Goal: Obtain resource: Download file/media

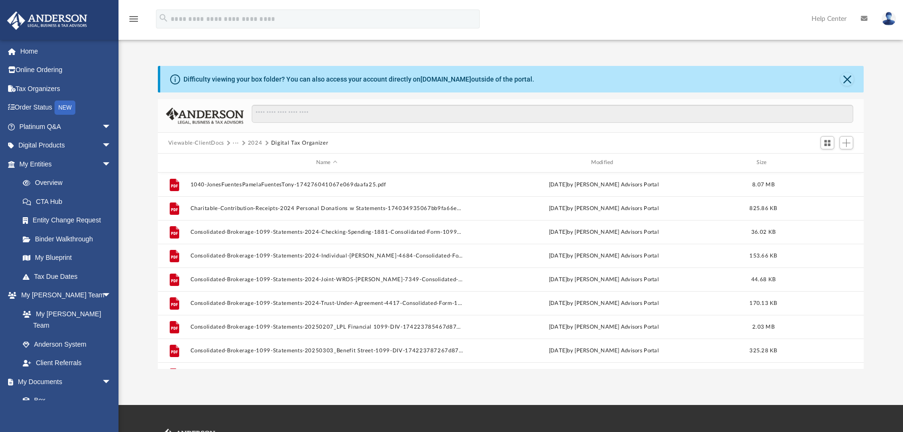
scroll to position [209, 699]
click at [256, 144] on button "2024" at bounding box center [255, 143] width 15 height 9
click at [251, 140] on button "2024" at bounding box center [255, 143] width 15 height 9
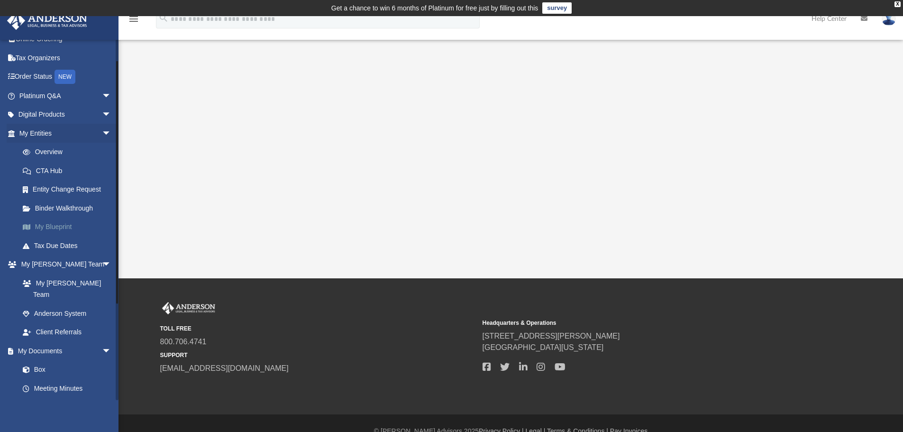
scroll to position [47, 0]
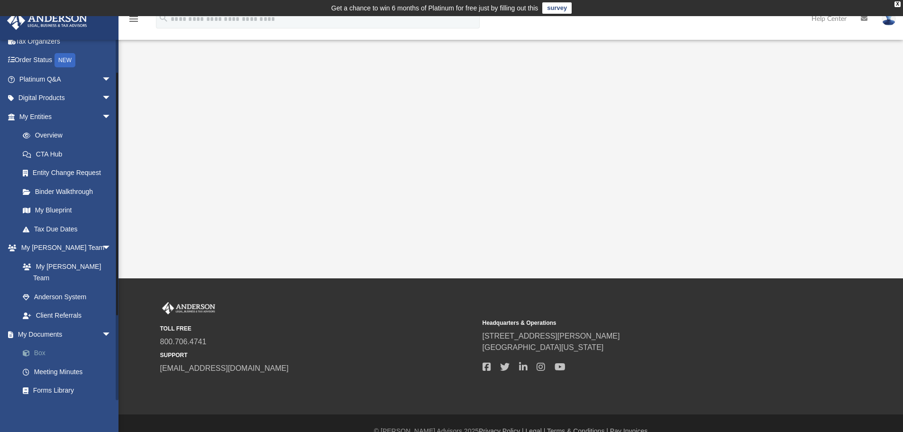
click at [43, 344] on link "Box" at bounding box center [69, 353] width 112 height 19
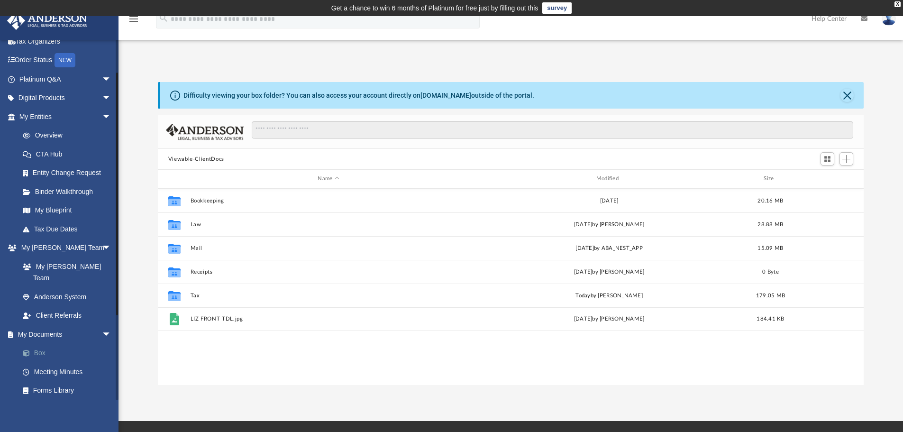
scroll to position [209, 699]
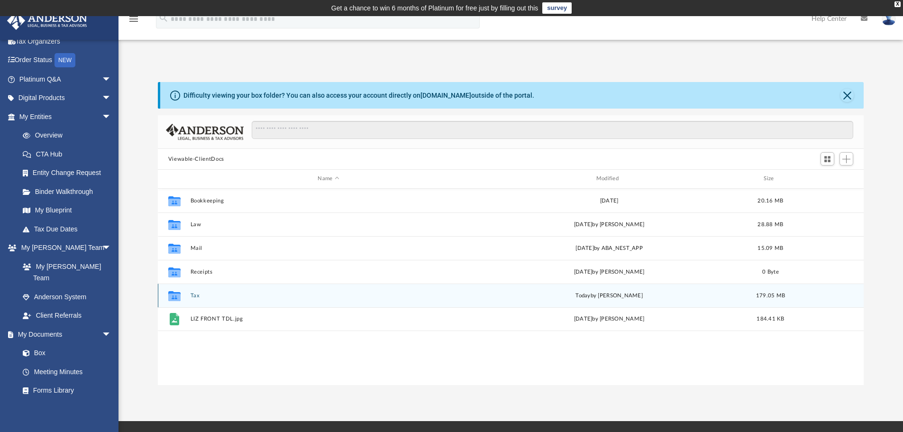
click at [199, 294] on button "Tax" at bounding box center [328, 295] width 276 height 6
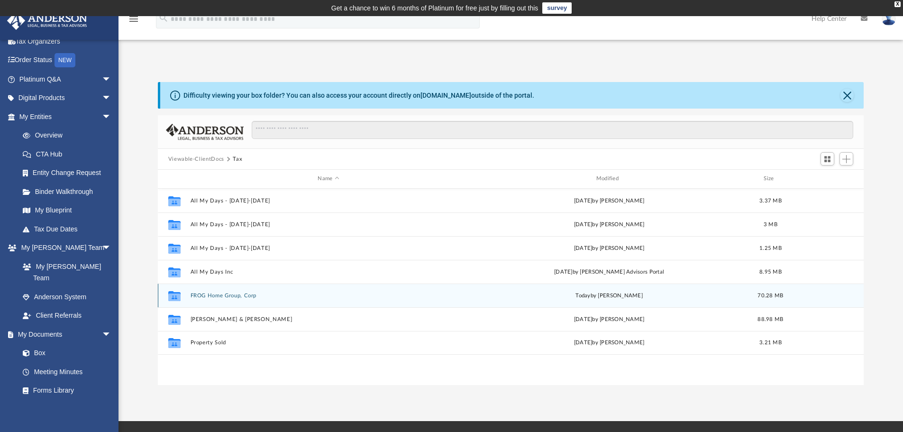
click at [197, 294] on button "FROG Home Group, Corp" at bounding box center [328, 295] width 276 height 6
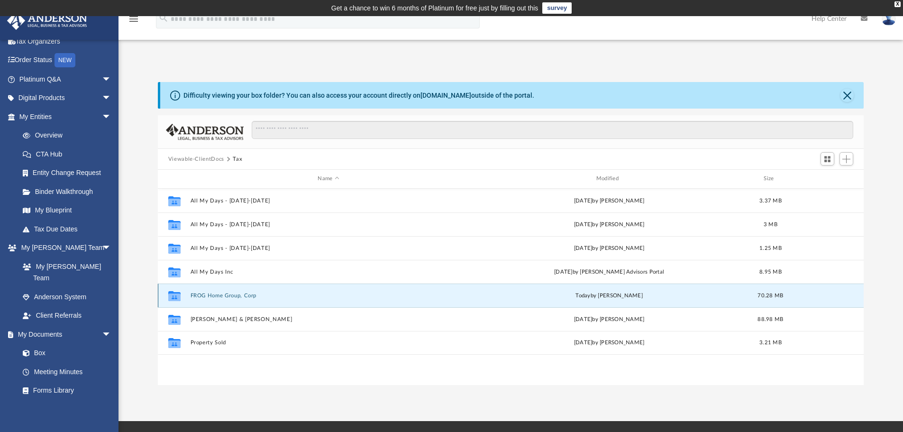
click at [197, 294] on button "FROG Home Group, Corp" at bounding box center [328, 295] width 276 height 6
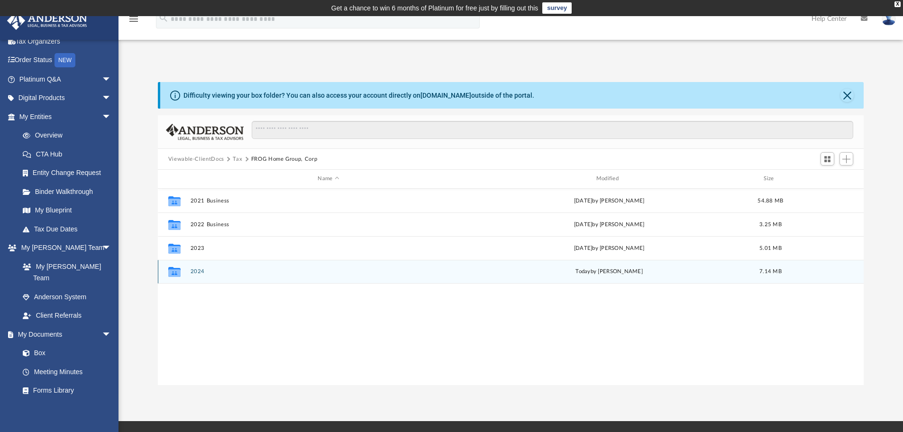
click at [199, 271] on button "2024" at bounding box center [328, 271] width 276 height 6
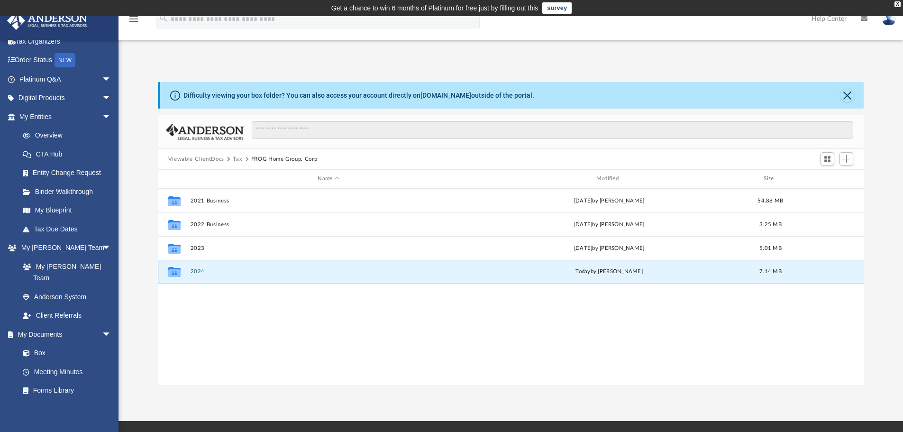
click at [199, 271] on button "2024" at bounding box center [328, 271] width 276 height 6
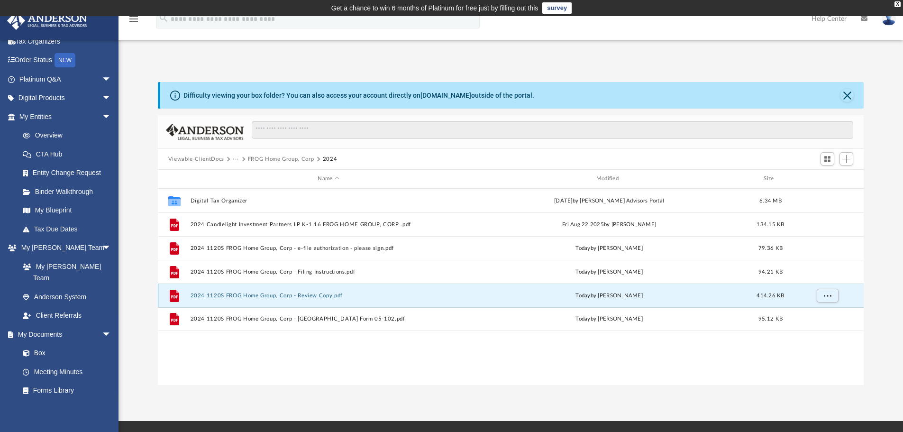
click at [298, 293] on button "2024 1120S FROG Home Group, Corp - Review Copy.pdf" at bounding box center [328, 295] width 276 height 6
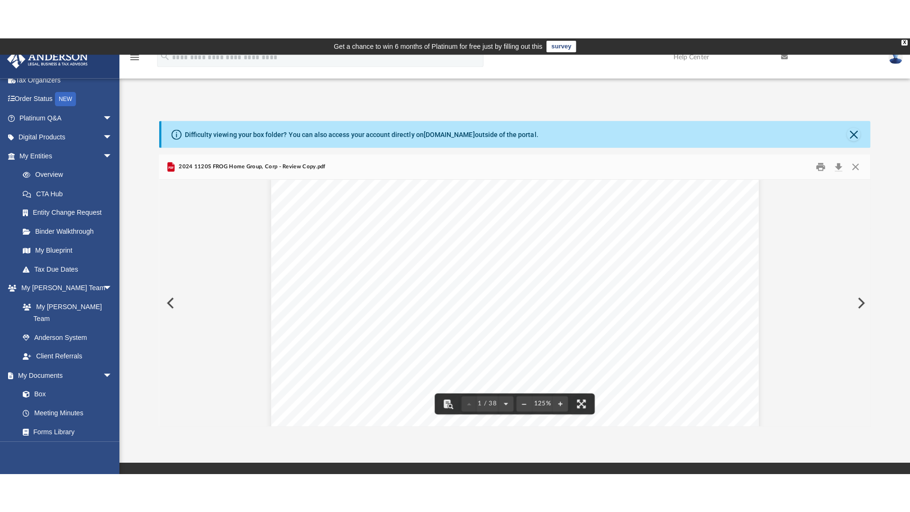
scroll to position [284, 0]
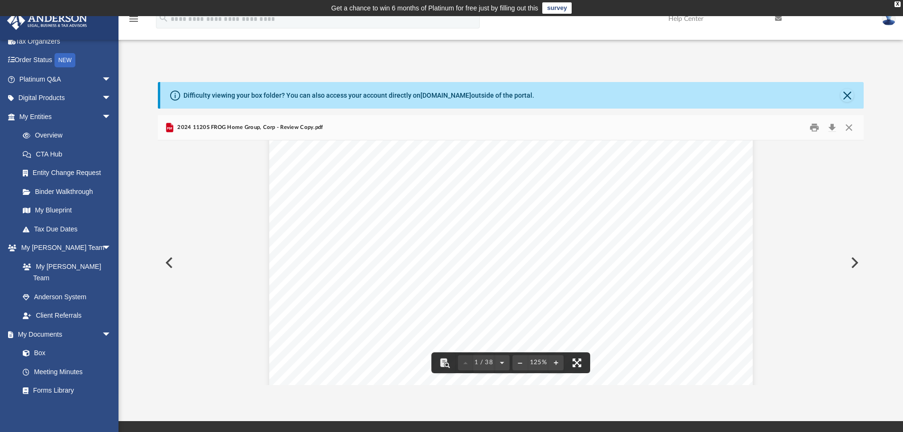
click at [578, 364] on button "File preview" at bounding box center [576, 362] width 21 height 21
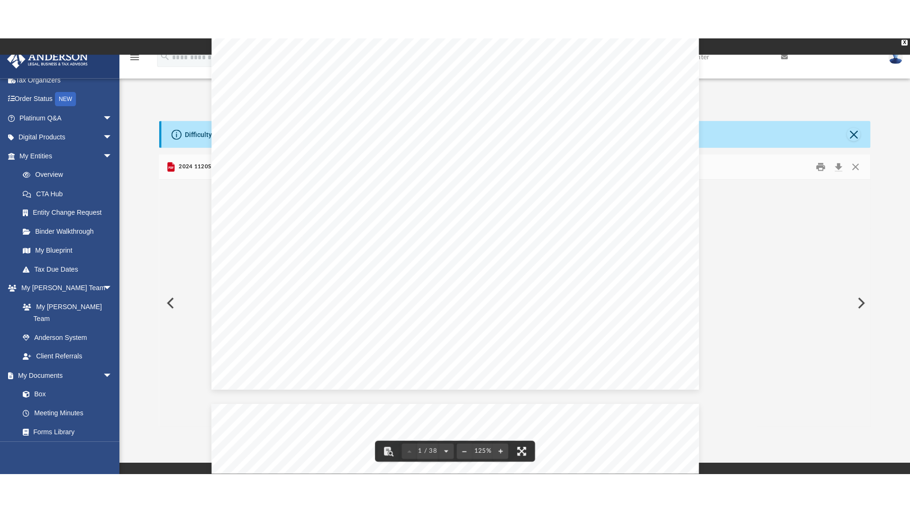
scroll to position [0, 0]
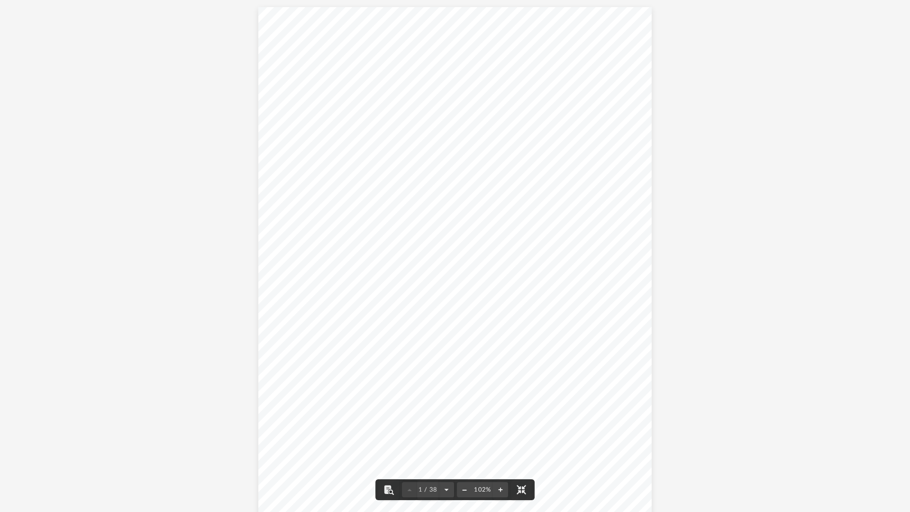
click at [465, 431] on button "File preview" at bounding box center [464, 489] width 15 height 21
click at [491, 431] on div "92%" at bounding box center [482, 490] width 21 height 6
click at [485, 431] on div "92%" at bounding box center [482, 490] width 21 height 6
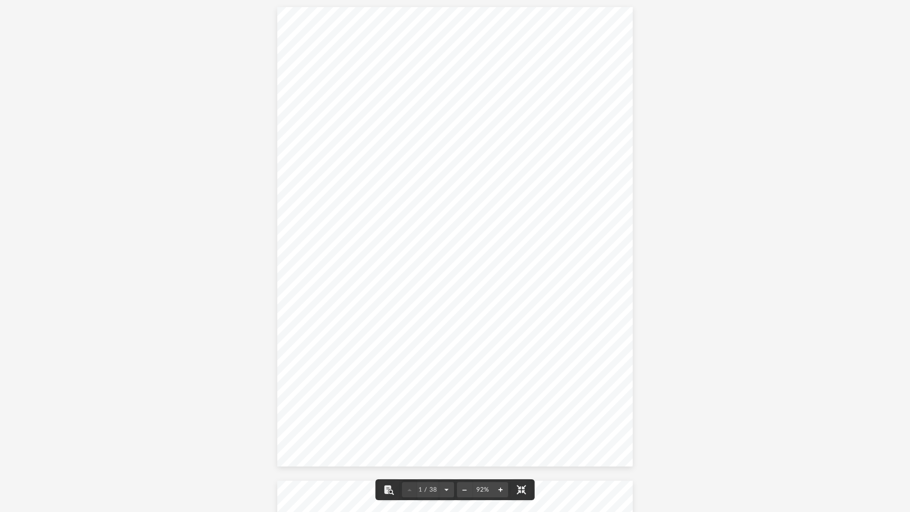
click at [498, 431] on button "File preview" at bounding box center [500, 489] width 15 height 21
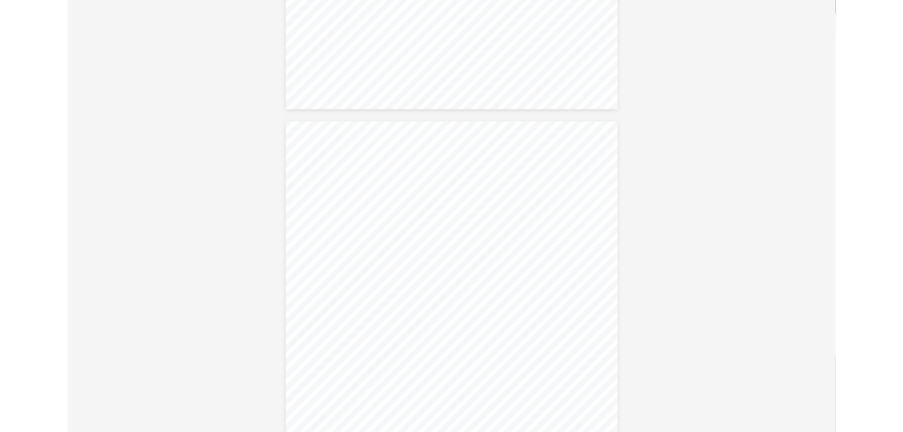
scroll to position [18929, 0]
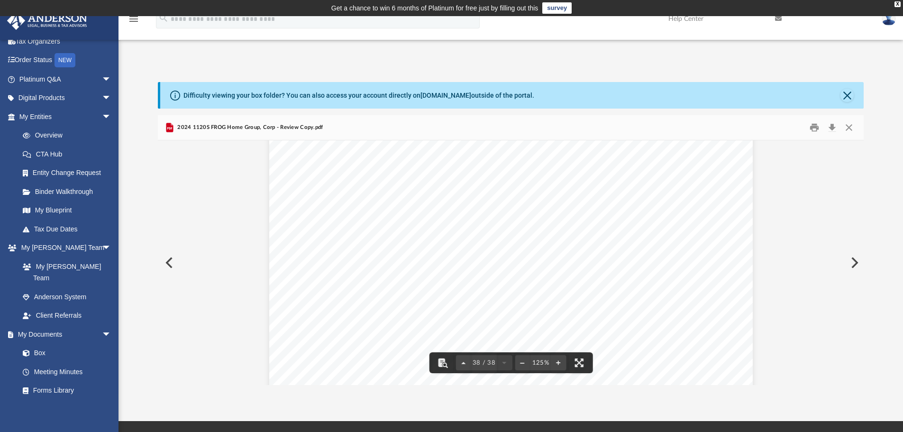
scroll to position [23109, 0]
click at [172, 263] on button "Preview" at bounding box center [168, 262] width 21 height 27
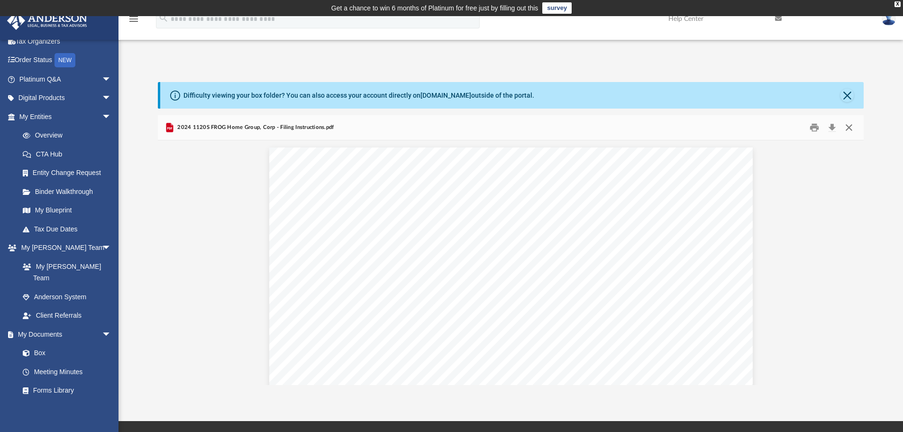
click at [850, 124] on button "Close" at bounding box center [848, 127] width 17 height 15
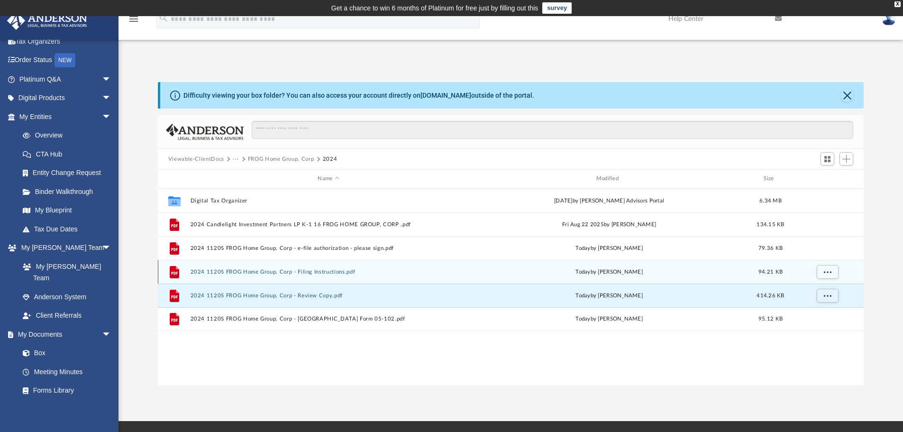
click at [261, 267] on div "File 2024 1120S FROG Home Group, Corp - Filing Instructions.pdf today by Jasmin…" at bounding box center [511, 272] width 706 height 24
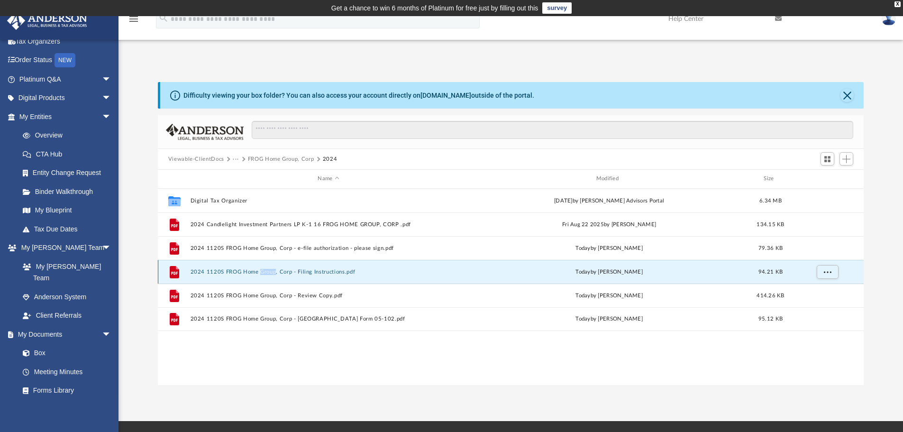
click at [261, 267] on div "File 2024 1120S FROG Home Group, Corp - Filing Instructions.pdf today by Jasmin…" at bounding box center [511, 272] width 706 height 24
click at [323, 271] on button "2024 1120S FROG Home Group, Corp - Filing Instructions.pdf" at bounding box center [328, 272] width 276 height 6
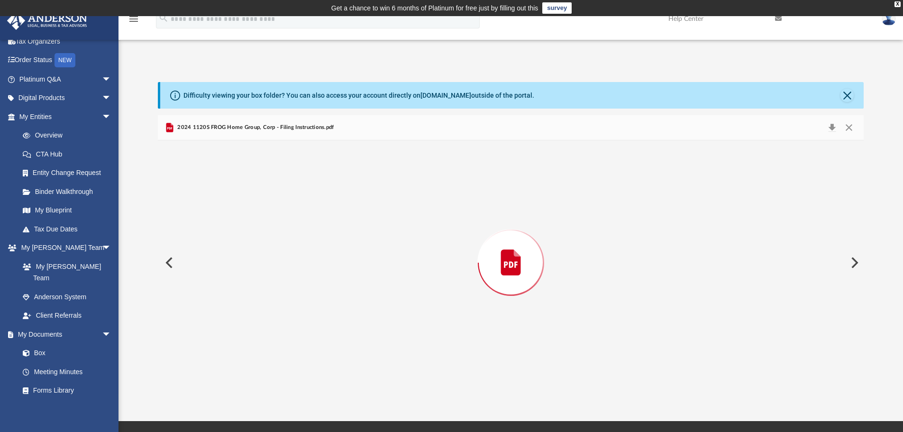
click at [322, 271] on div "Preview" at bounding box center [511, 262] width 706 height 245
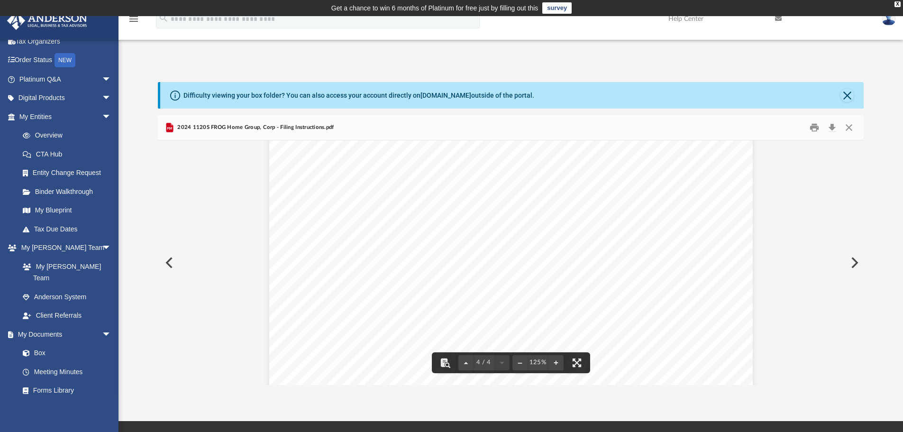
scroll to position [2315, 0]
click at [848, 91] on button "Close" at bounding box center [846, 95] width 13 height 13
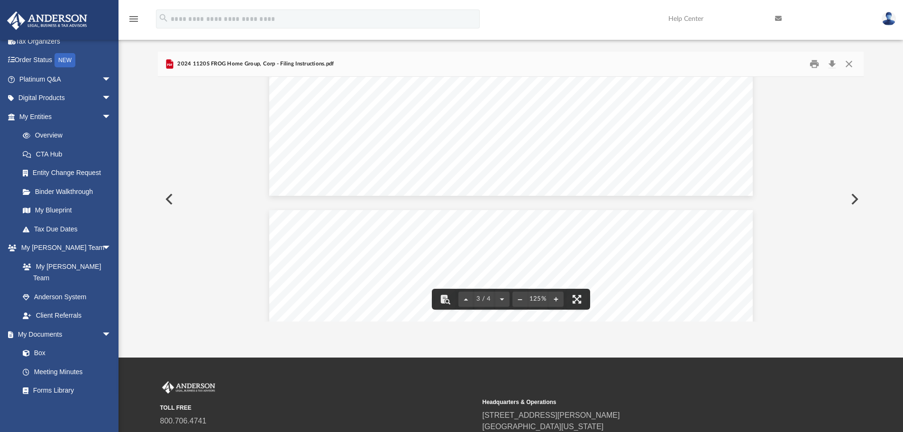
scroll to position [0, 0]
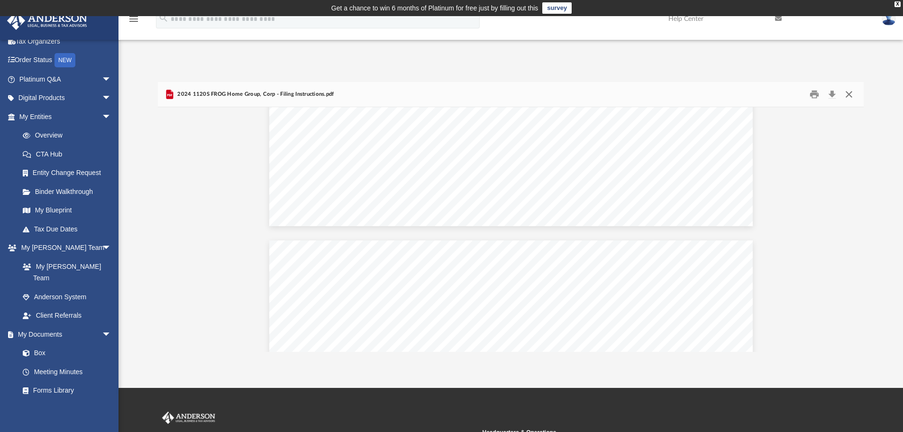
click at [850, 92] on button "Close" at bounding box center [848, 94] width 17 height 15
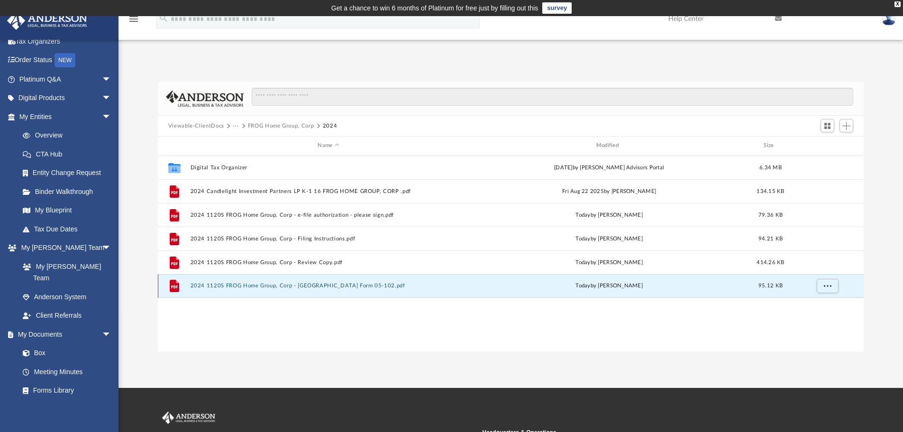
click at [273, 283] on button "2024 1120S FROG Home Group, Corp - TX Form 05-102.pdf" at bounding box center [328, 286] width 276 height 6
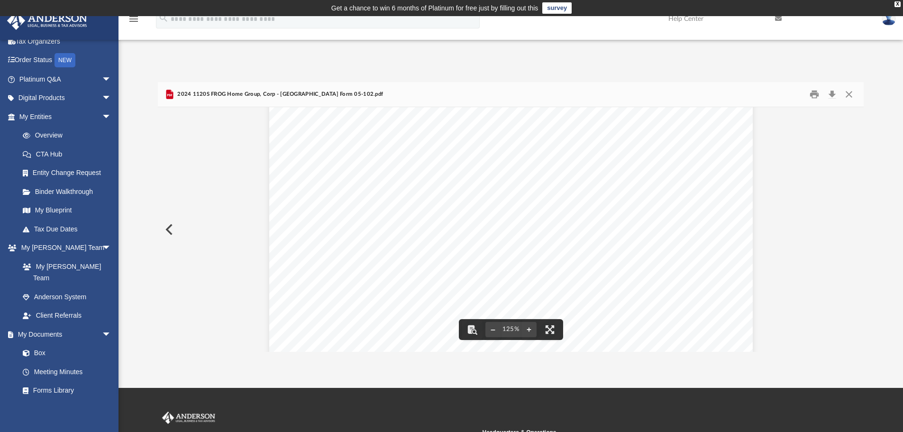
scroll to position [111, 0]
click at [818, 92] on button "Print" at bounding box center [814, 94] width 19 height 15
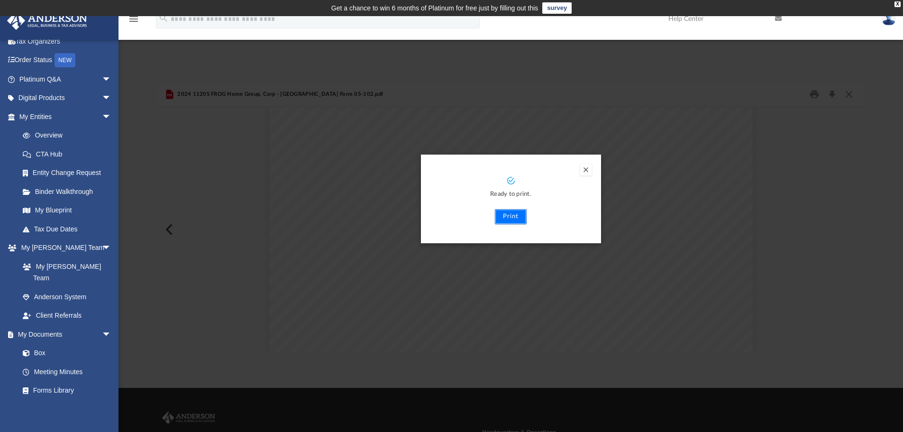
click at [512, 216] on button "Print" at bounding box center [511, 216] width 32 height 15
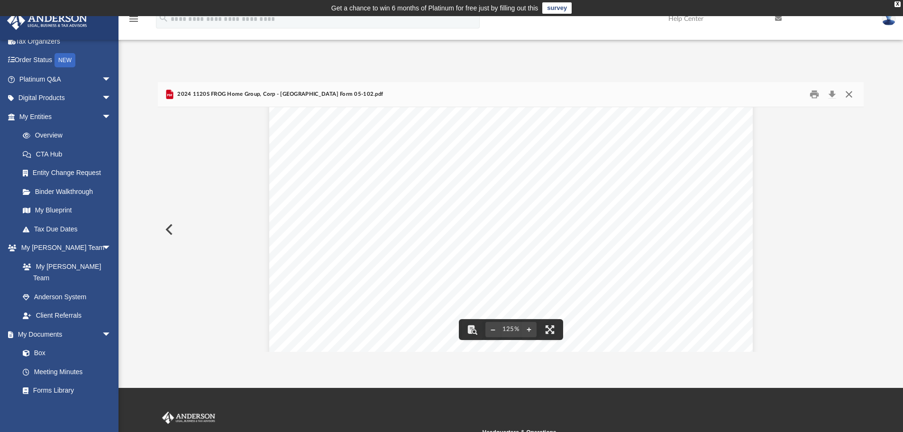
click at [852, 94] on button "Close" at bounding box center [848, 94] width 17 height 15
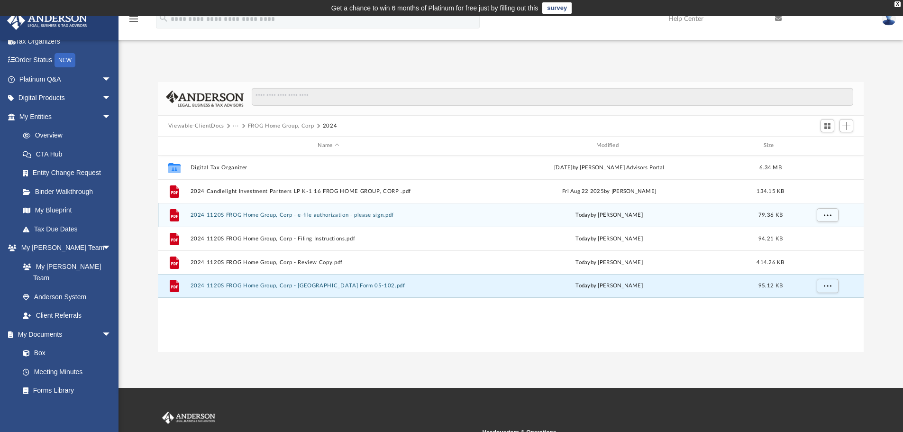
click at [341, 213] on button "2024 1120S FROG Home Group, Corp - e-file authorization - please sign.pdf" at bounding box center [328, 215] width 276 height 6
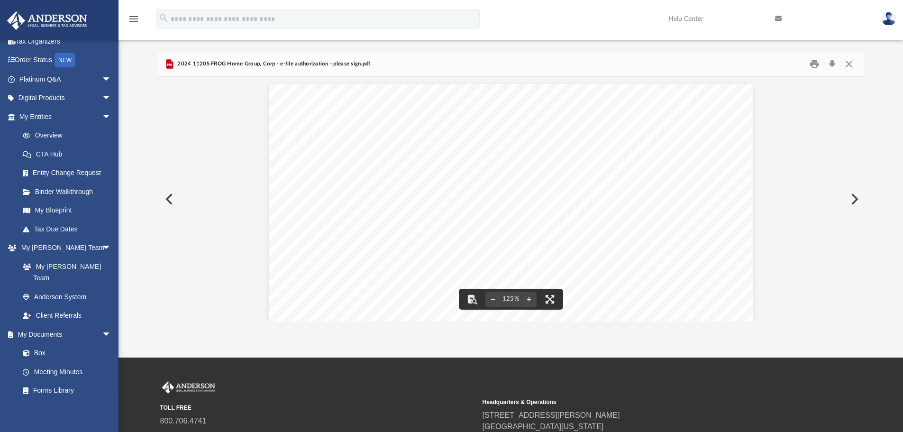
scroll to position [0, 0]
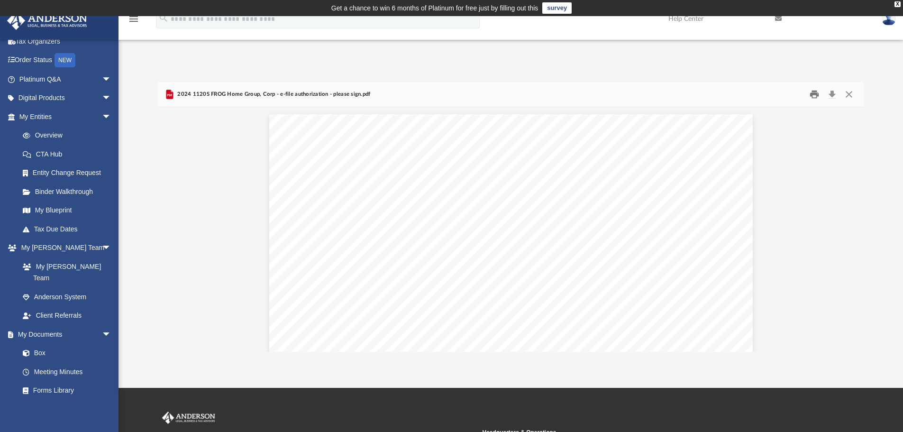
click at [816, 92] on button "Print" at bounding box center [814, 94] width 19 height 15
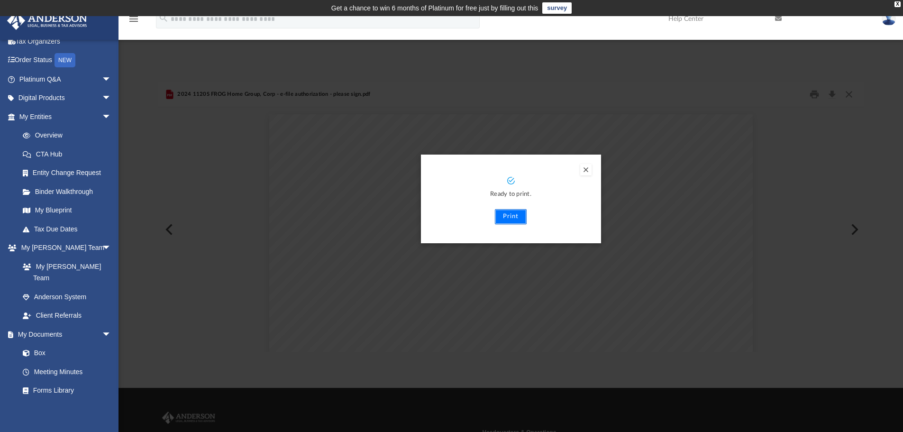
click at [517, 217] on button "Print" at bounding box center [511, 216] width 32 height 15
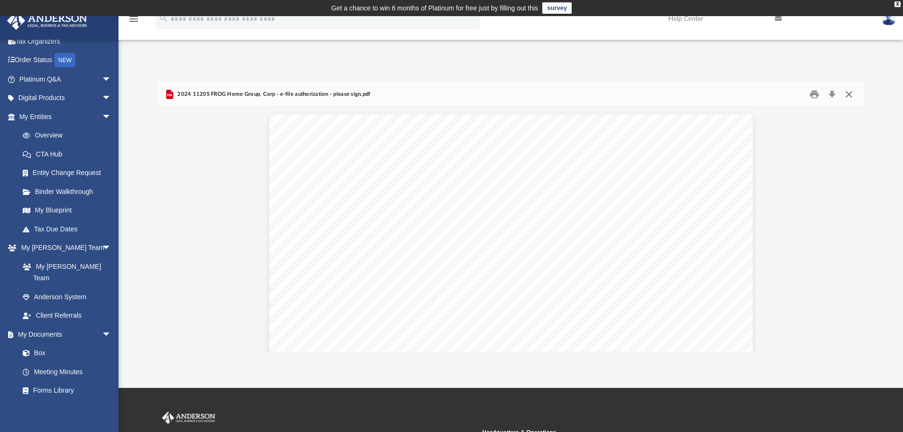
click at [850, 95] on button "Close" at bounding box center [848, 94] width 17 height 15
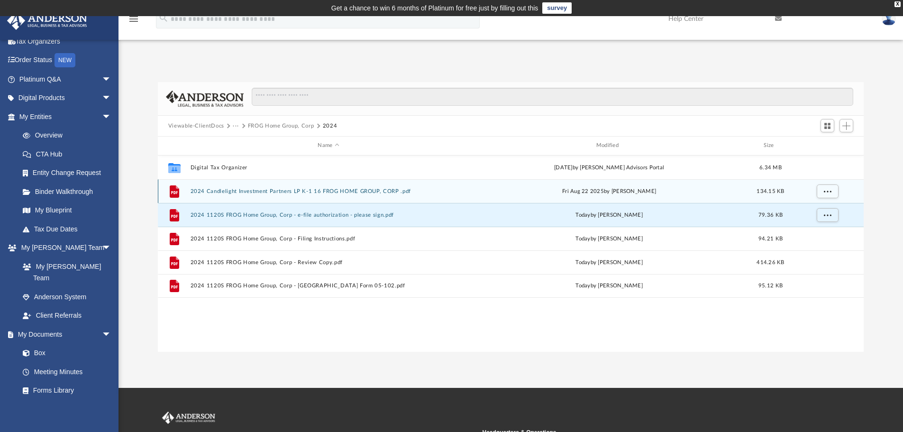
click at [201, 189] on button "2024 Candlelight Investment Partners LP K-1 16 FROG HOME GROUP, CORP .pdf" at bounding box center [328, 191] width 276 height 6
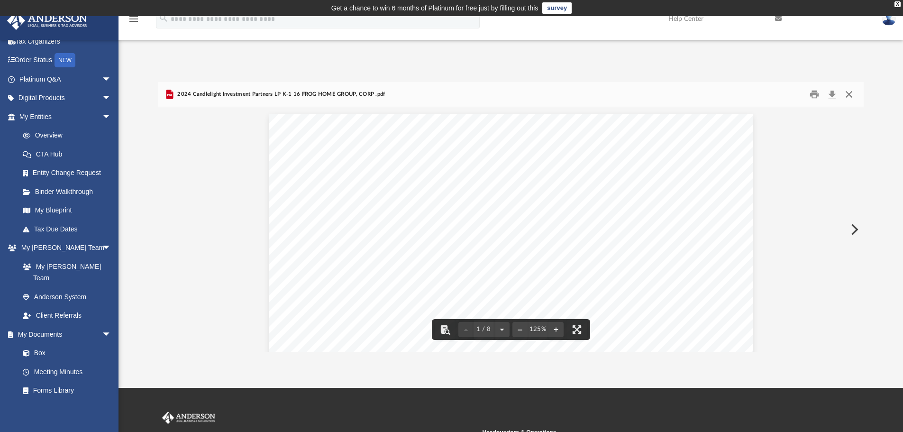
click at [852, 91] on button "Close" at bounding box center [848, 94] width 17 height 15
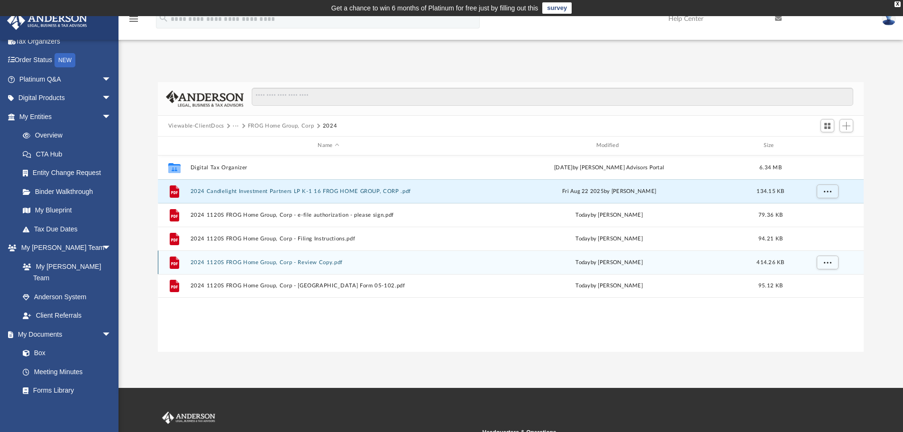
click at [202, 257] on div "File 2024 1120S FROG Home Group, Corp - Review Copy.pdf today by Jasmine Splung…" at bounding box center [511, 262] width 706 height 24
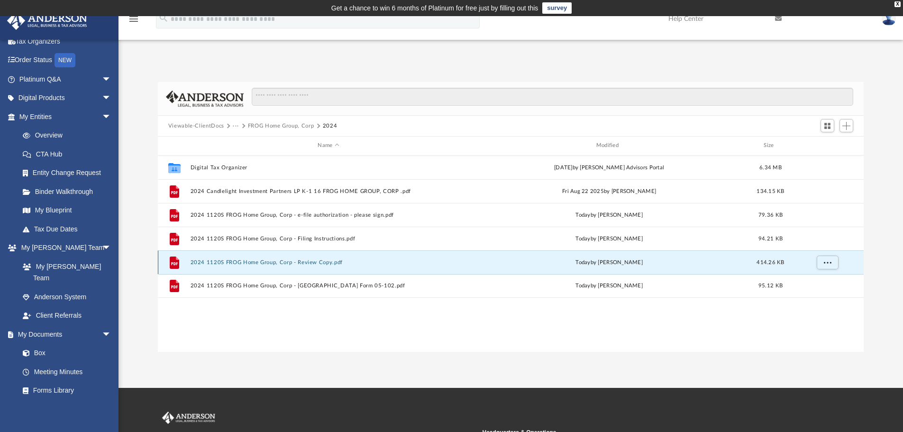
click at [221, 260] on button "2024 1120S FROG Home Group, Corp - Review Copy.pdf" at bounding box center [328, 262] width 276 height 6
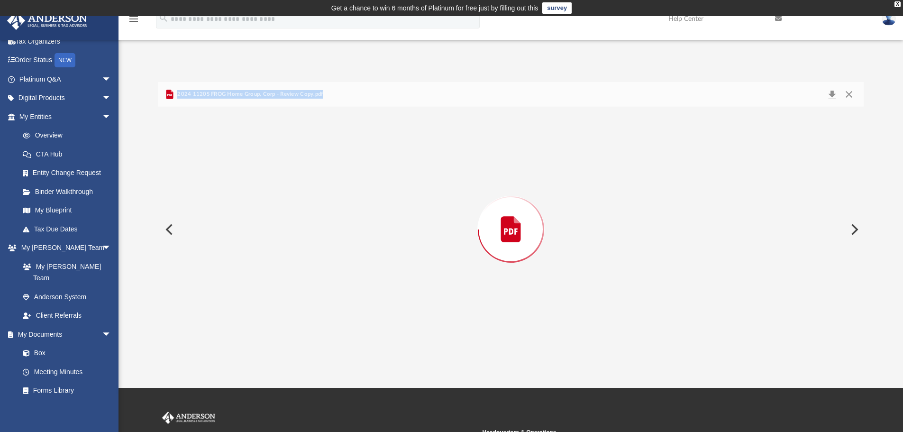
click at [221, 260] on div "Preview" at bounding box center [511, 229] width 706 height 245
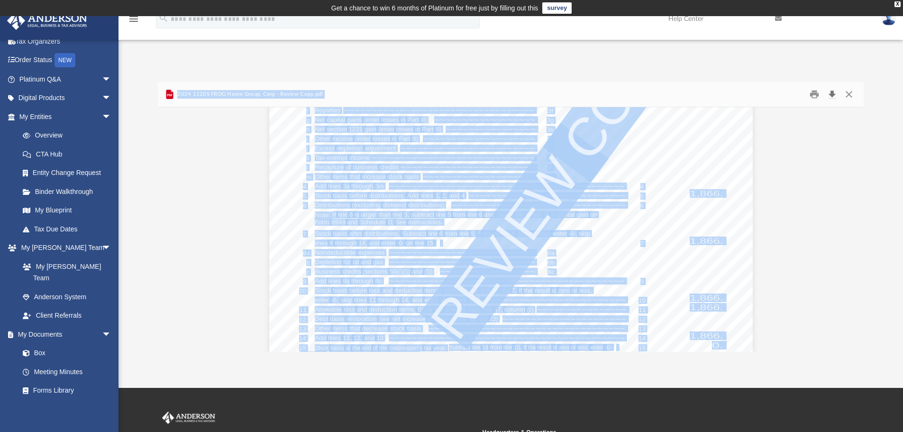
click at [833, 91] on button "Download" at bounding box center [831, 94] width 17 height 15
